Goal: Information Seeking & Learning: Learn about a topic

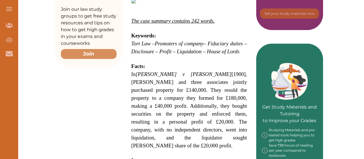
scroll to position [148, 0]
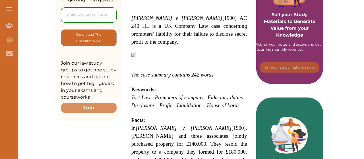
drag, startPoint x: 130, startPoint y: 92, endPoint x: 156, endPoint y: 97, distance: 26.2
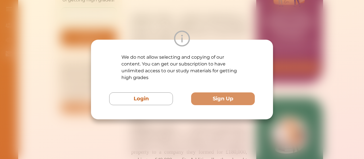
click at [326, 80] on div "We do not allow selecting and copying of our content. You can get our subscript…" at bounding box center [182, 79] width 364 height 159
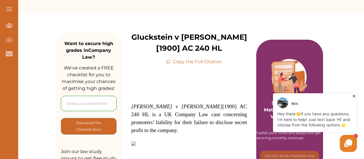
scroll to position [0, 0]
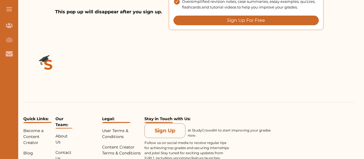
scroll to position [650, 0]
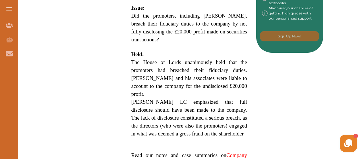
scroll to position [384, 0]
